Goal: Browse casually: Explore the website without a specific task or goal

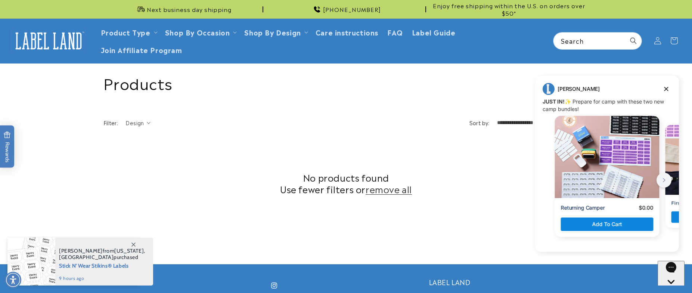
scroll to position [249, 0]
